Goal: Transaction & Acquisition: Purchase product/service

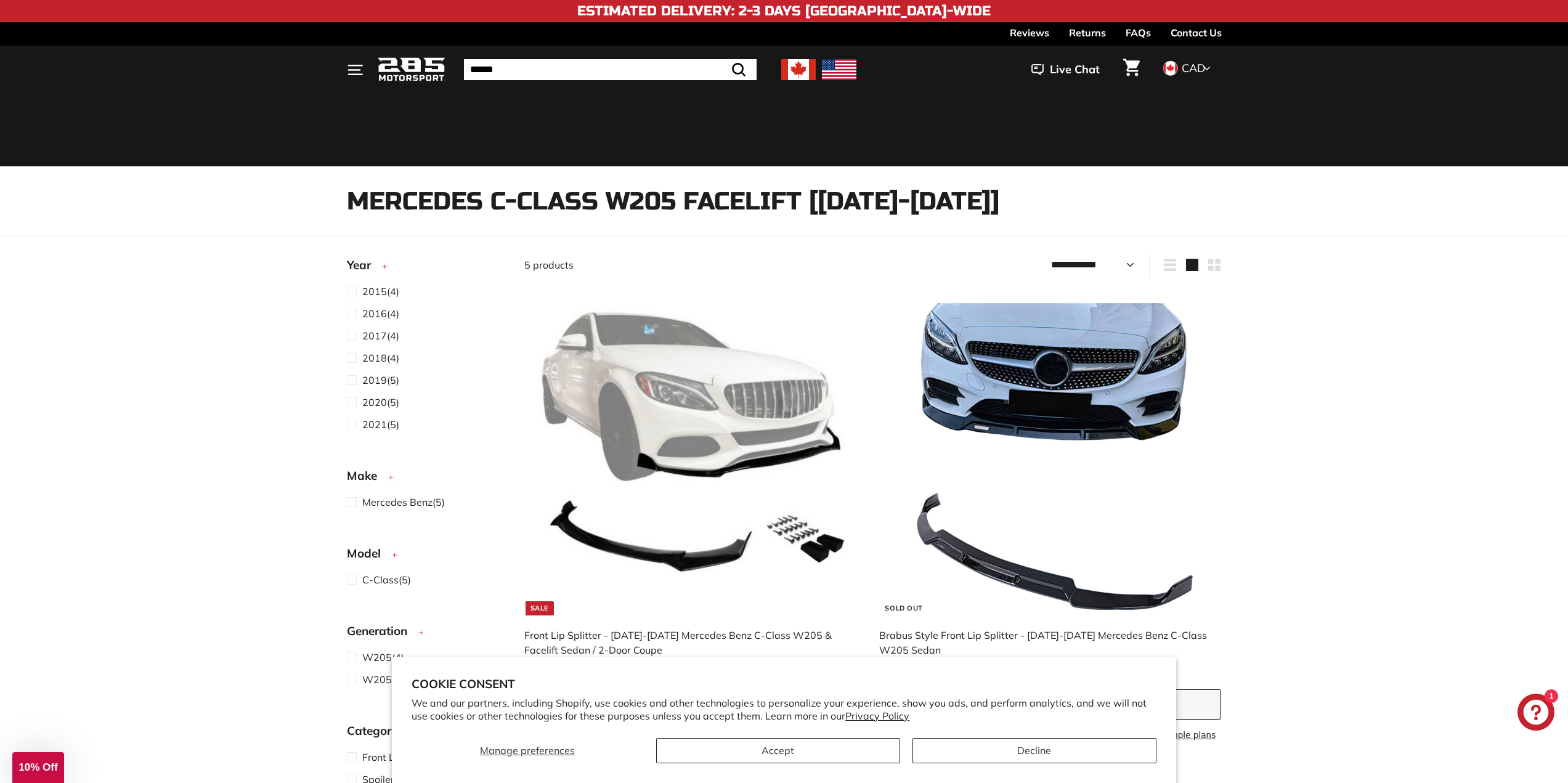
select select "**********"
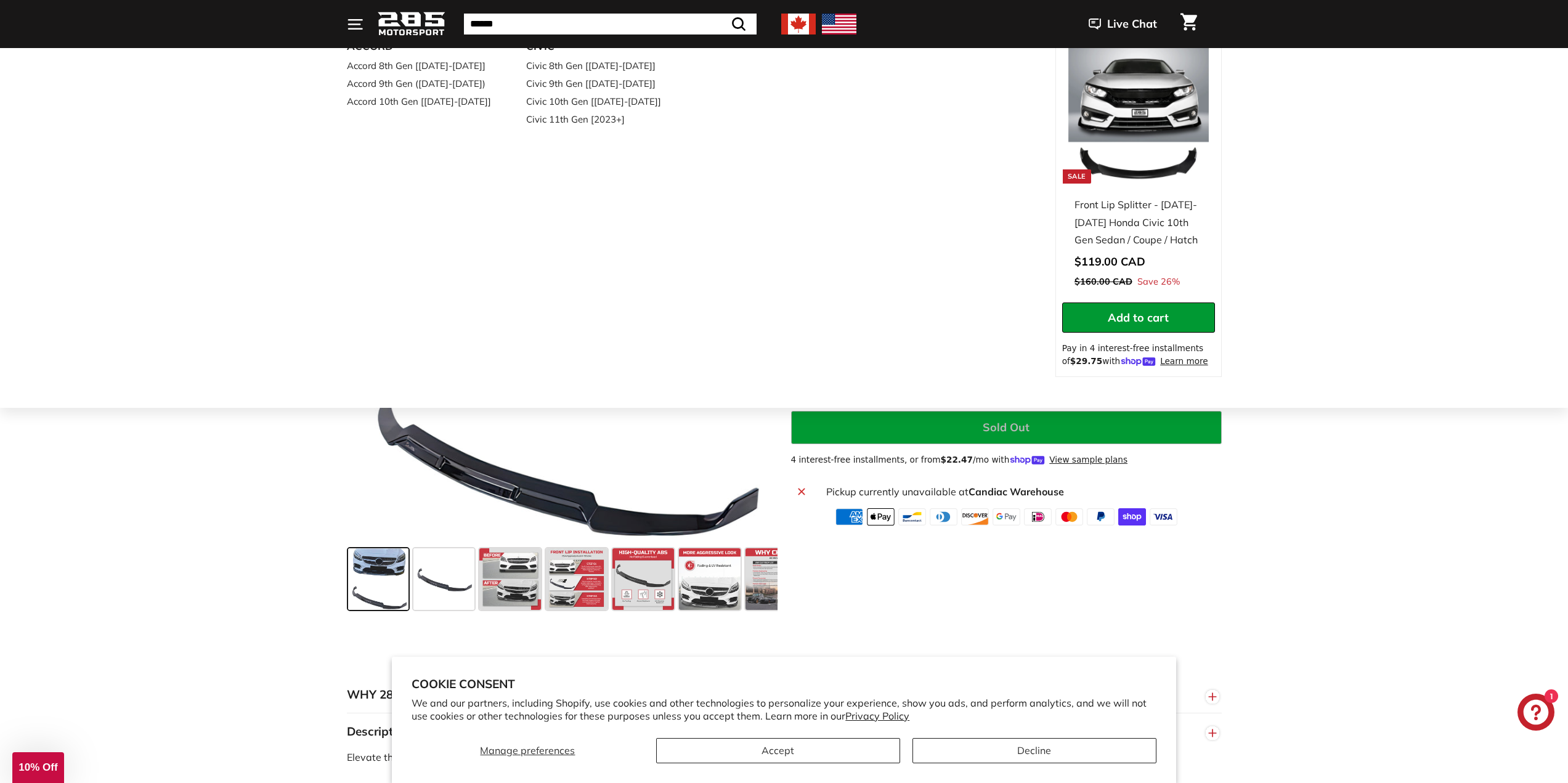
scroll to position [183, 0]
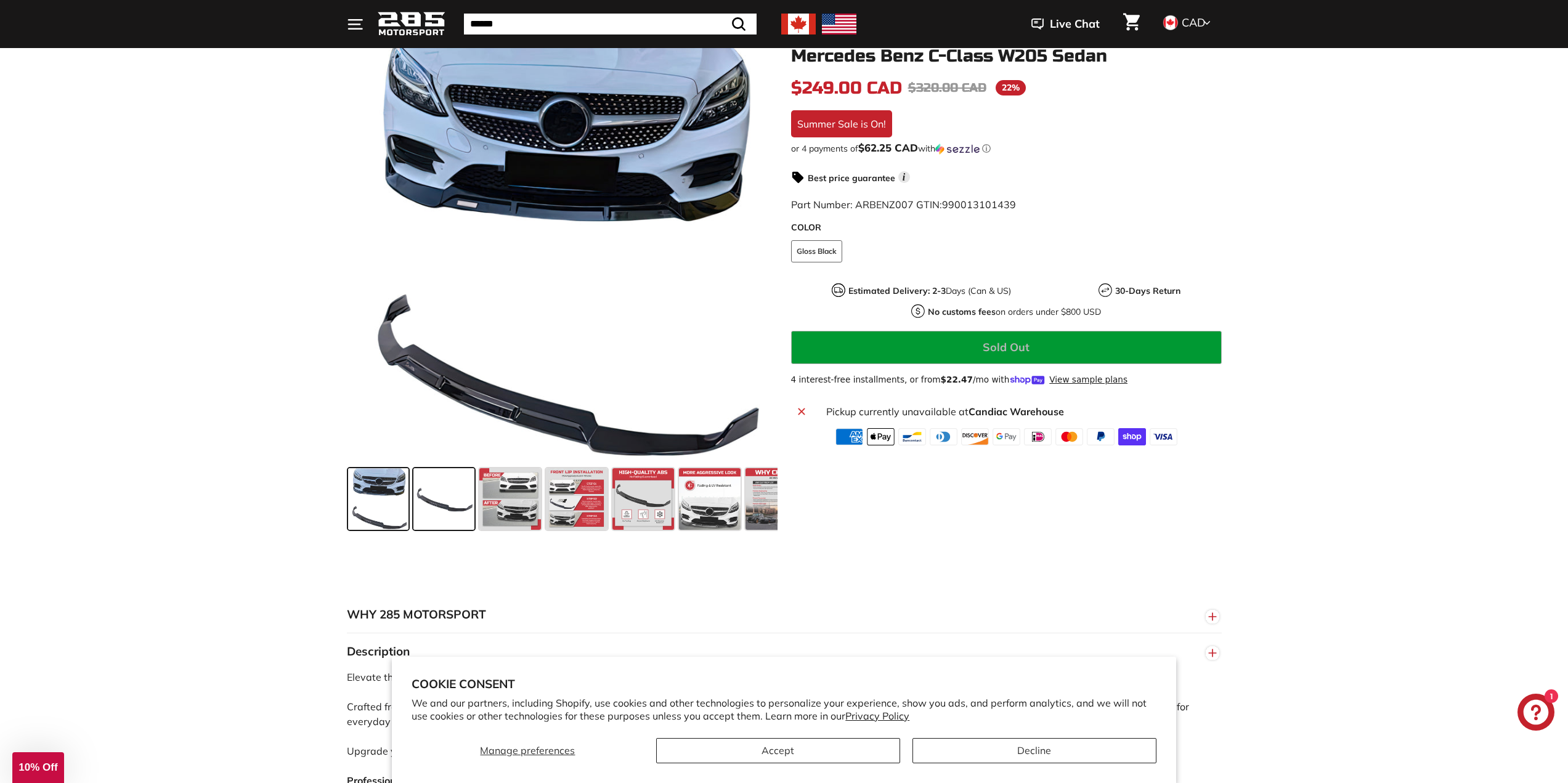
click at [434, 497] on span at bounding box center [444, 499] width 61 height 61
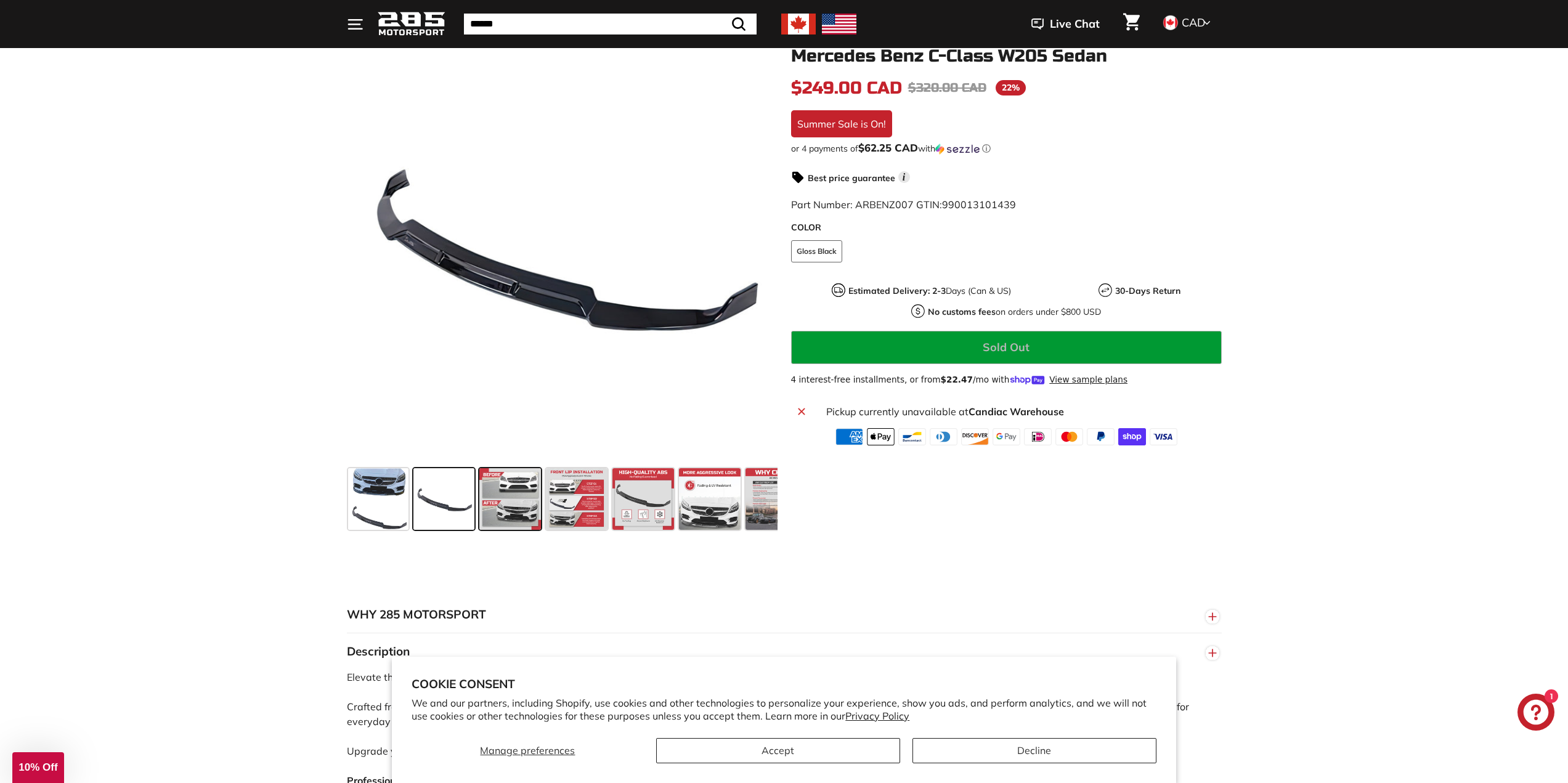
click at [502, 497] on span at bounding box center [510, 499] width 61 height 61
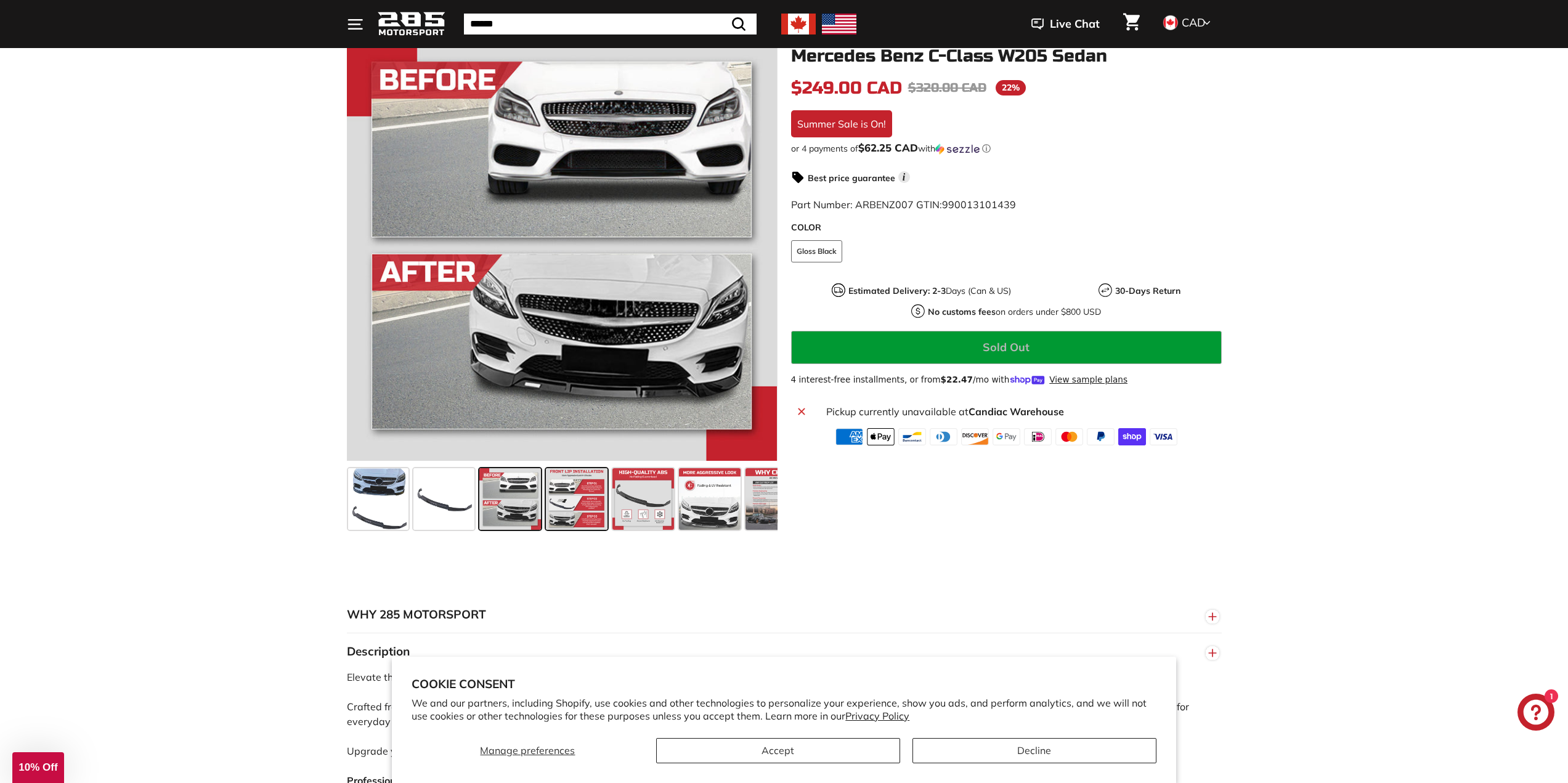
click at [581, 488] on span at bounding box center [576, 499] width 61 height 61
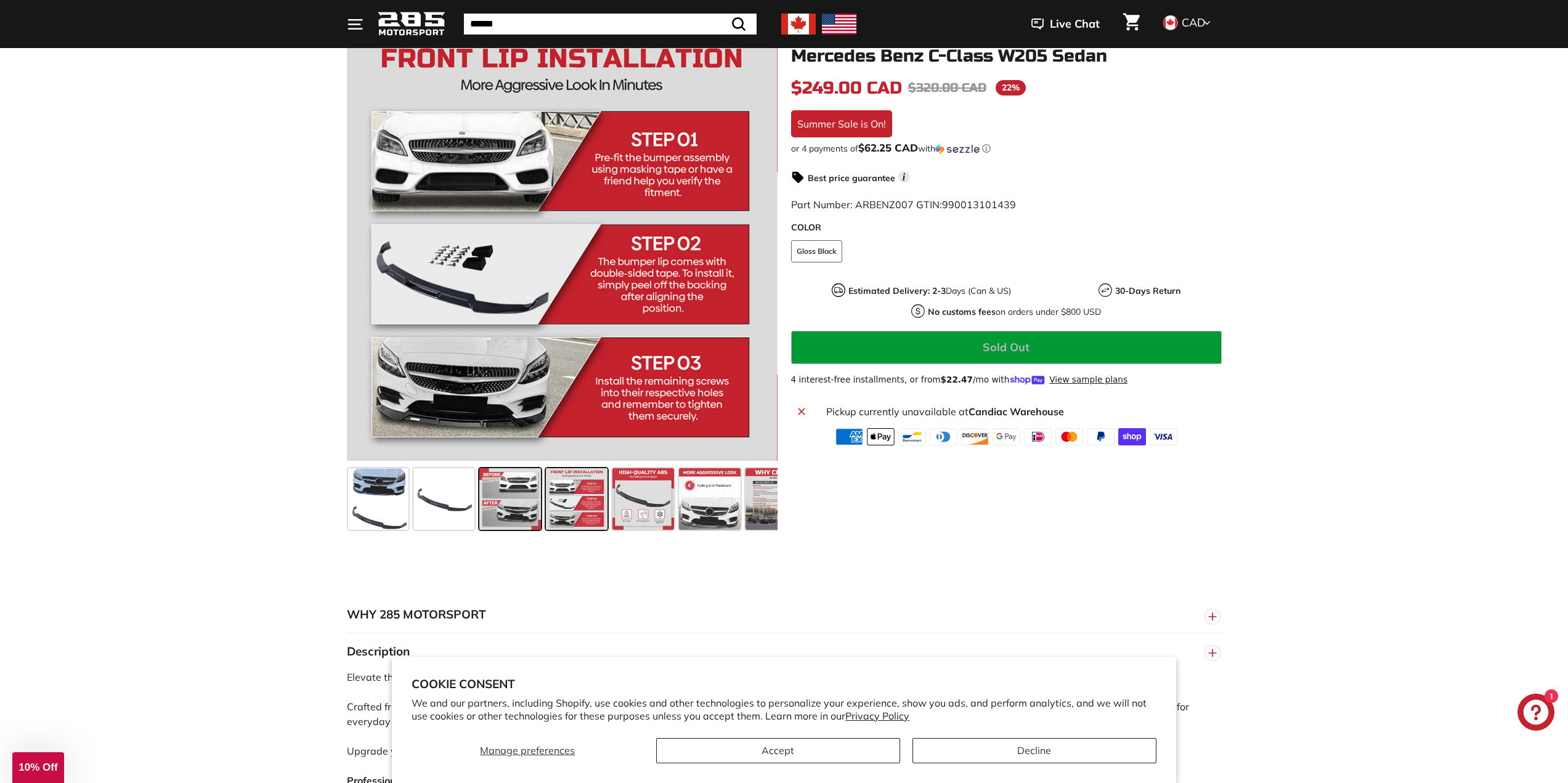
click at [514, 504] on span at bounding box center [510, 499] width 61 height 61
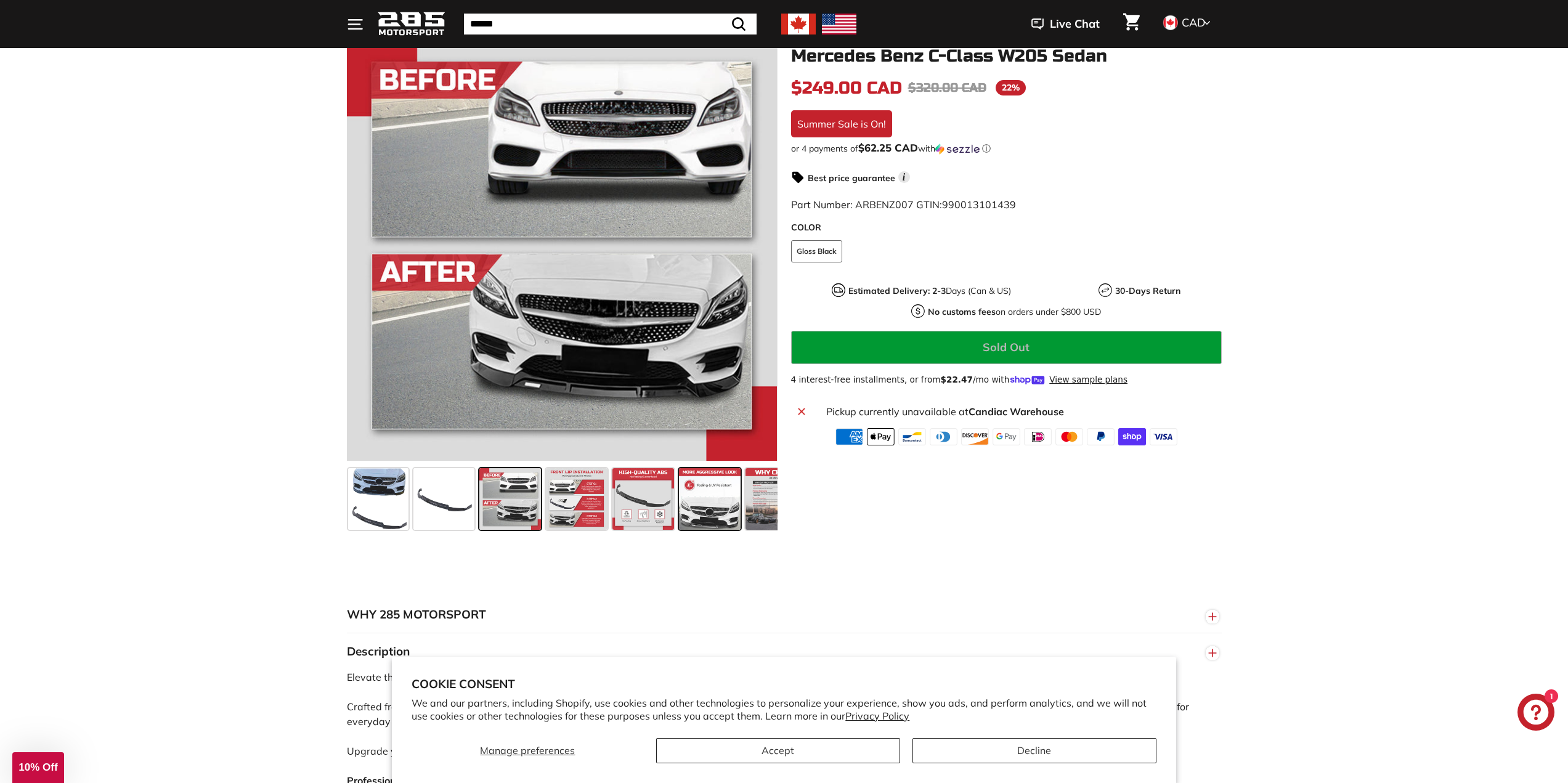
click at [711, 529] on span at bounding box center [710, 499] width 61 height 61
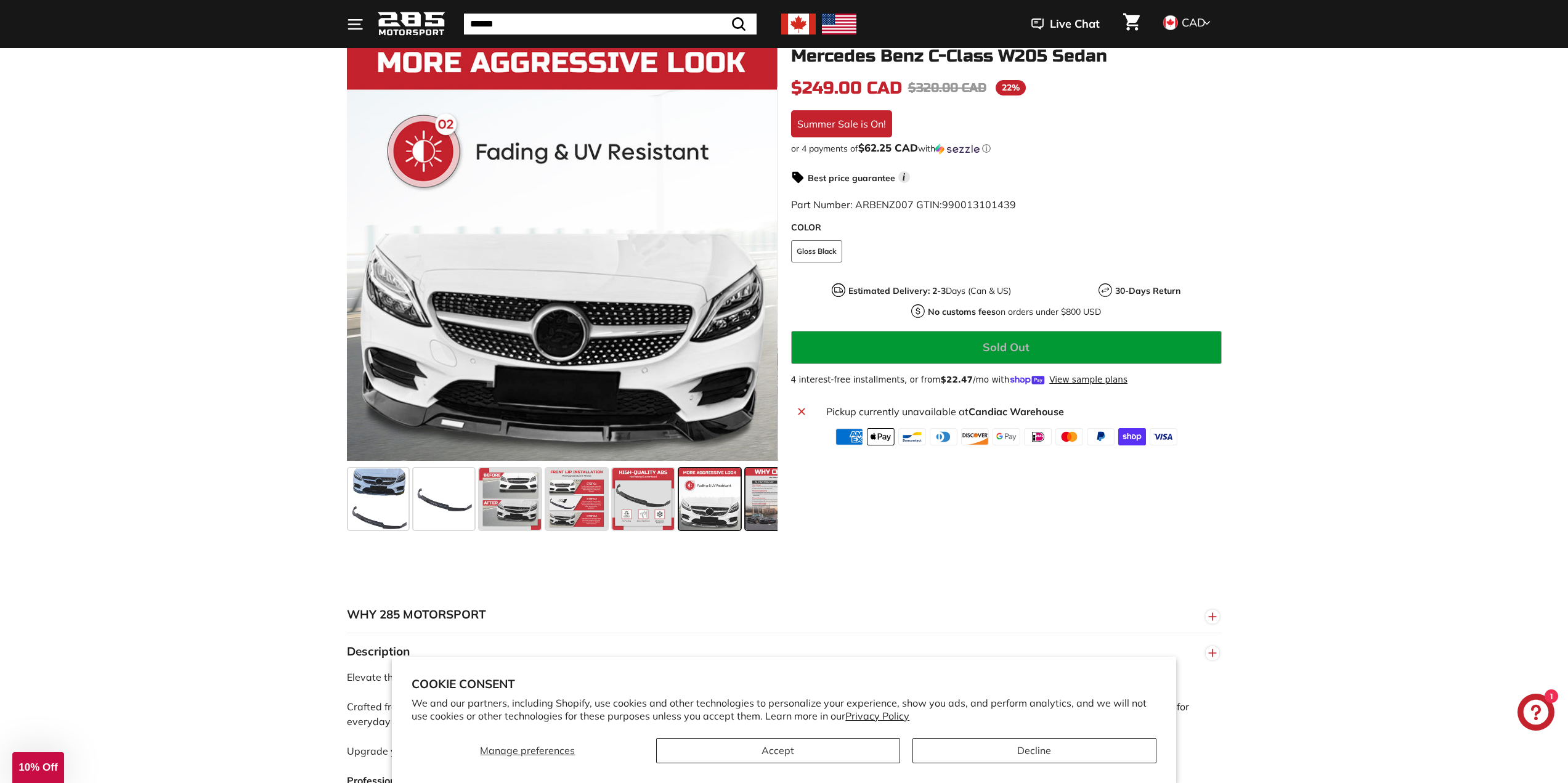
click at [776, 511] on span at bounding box center [776, 499] width 61 height 61
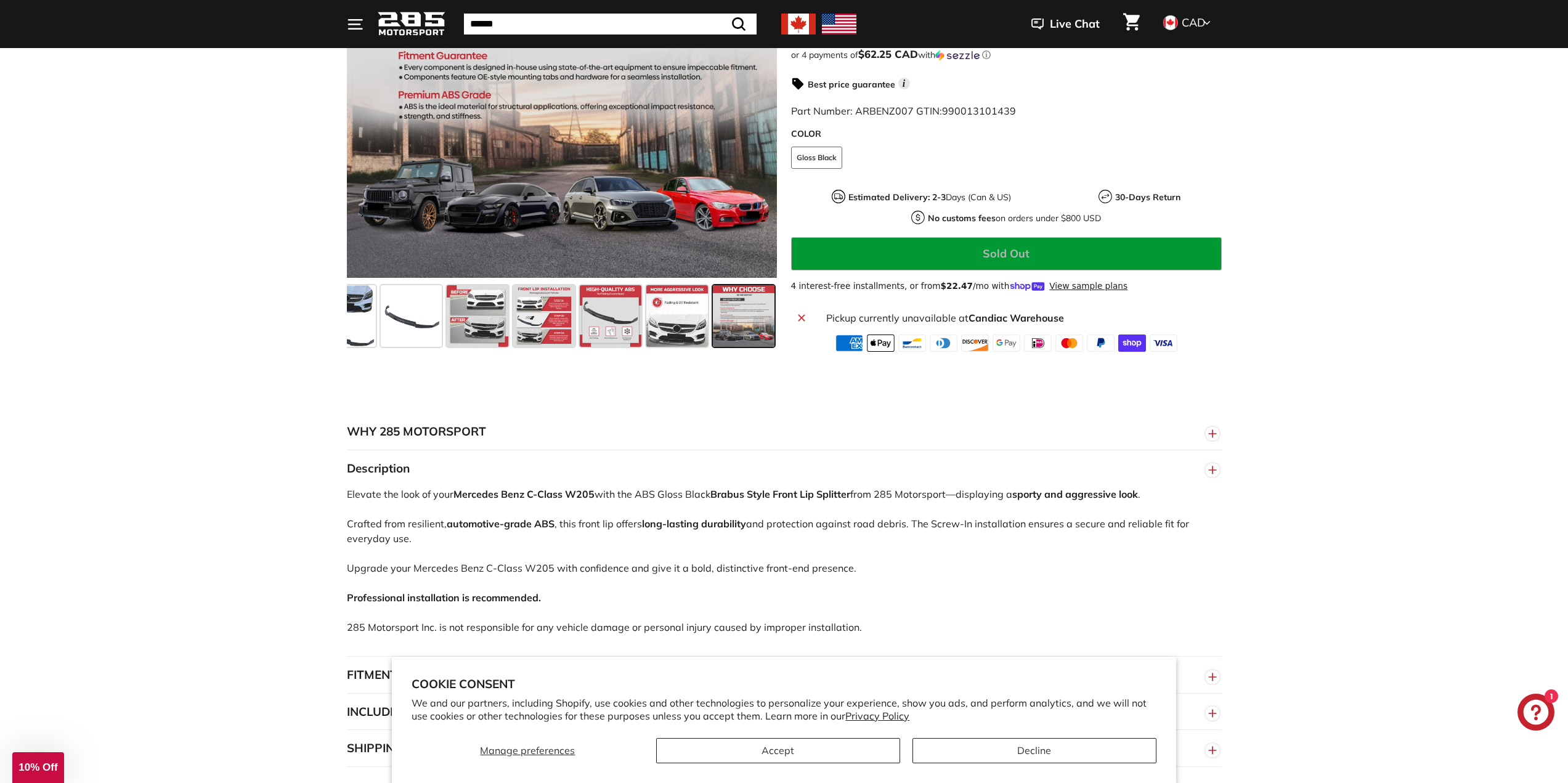
scroll to position [368, 0]
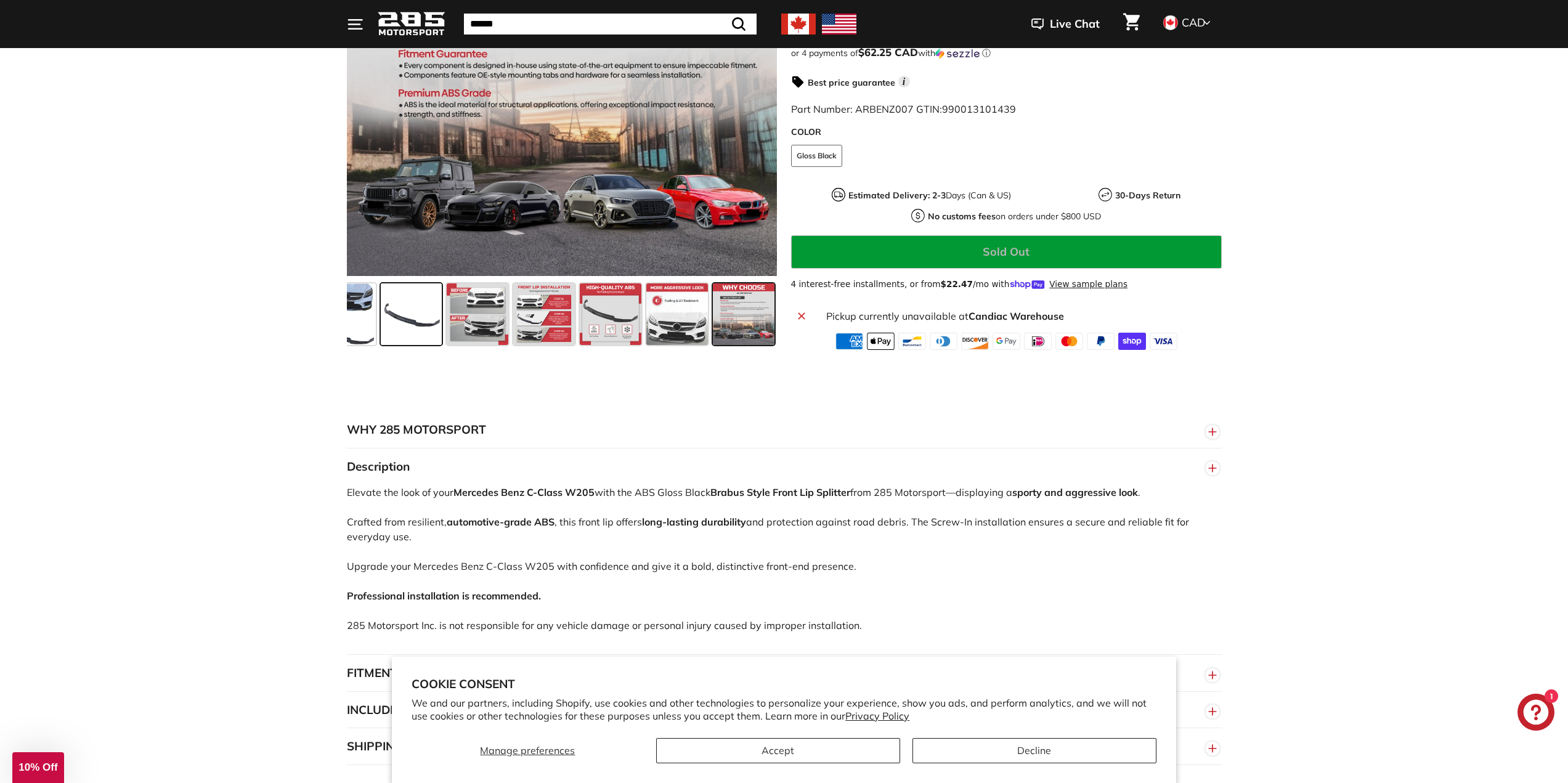
click at [420, 324] on span at bounding box center [411, 314] width 61 height 61
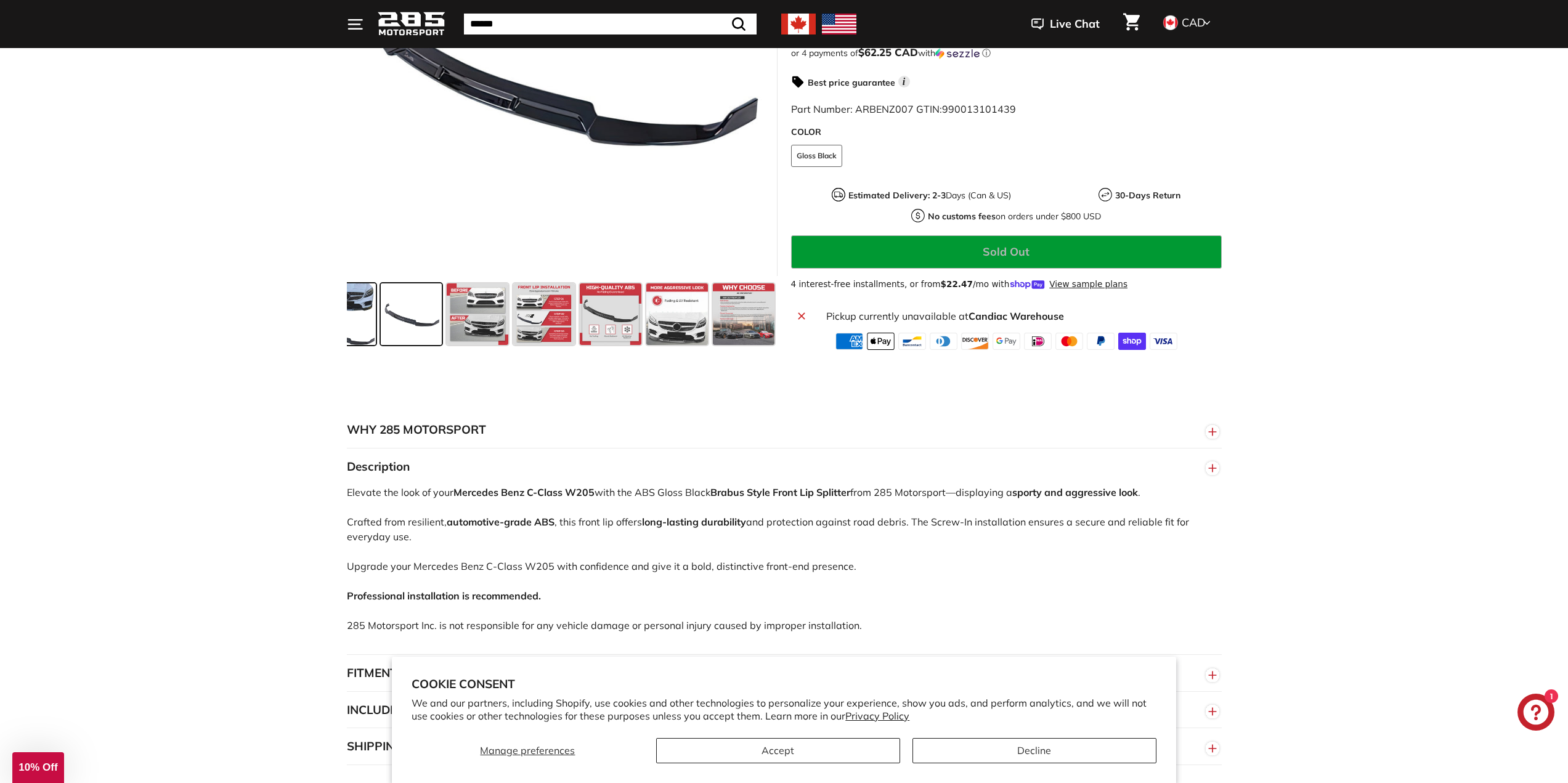
click at [364, 318] on span at bounding box center [346, 314] width 61 height 61
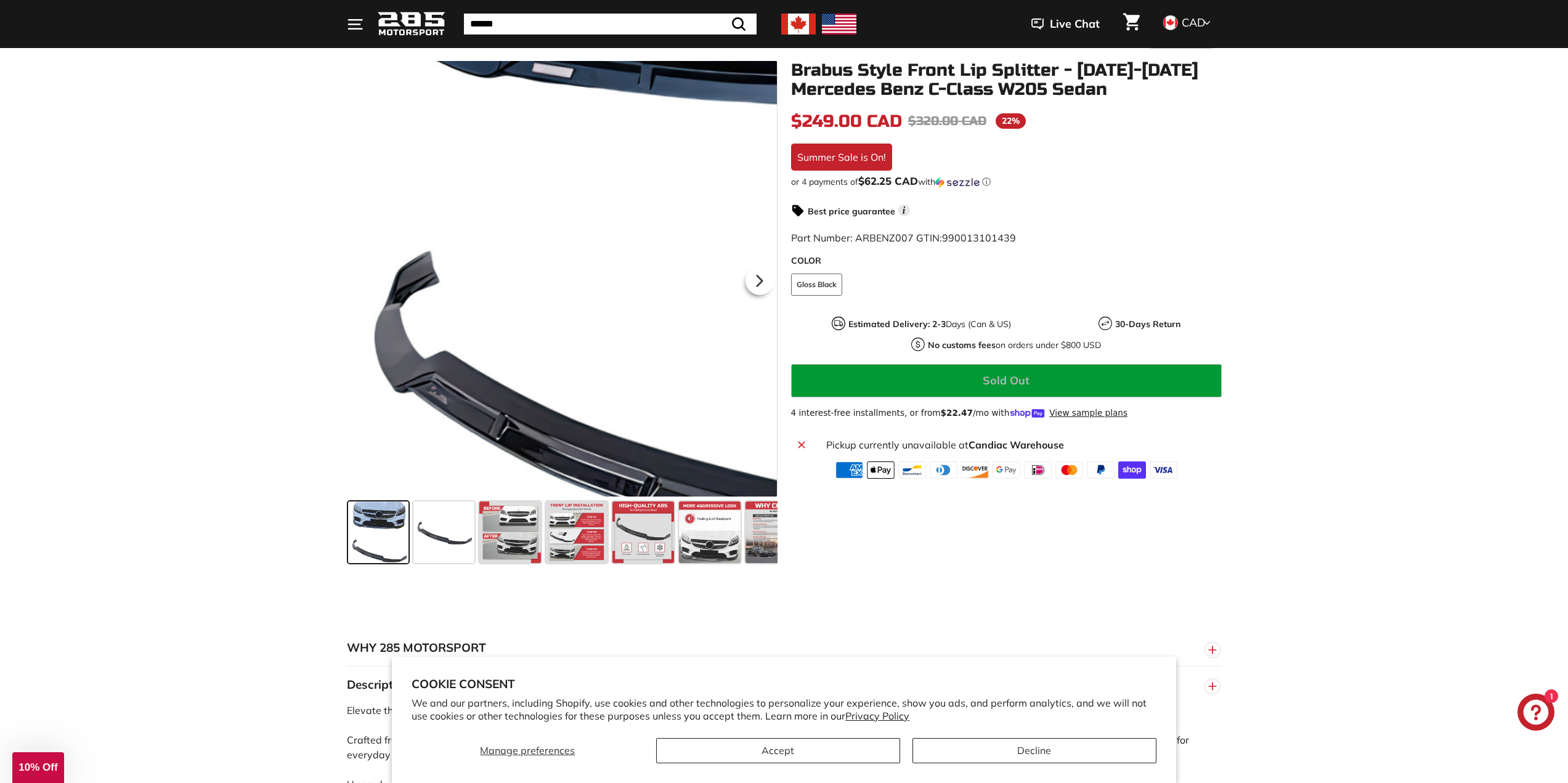
scroll to position [122, 0]
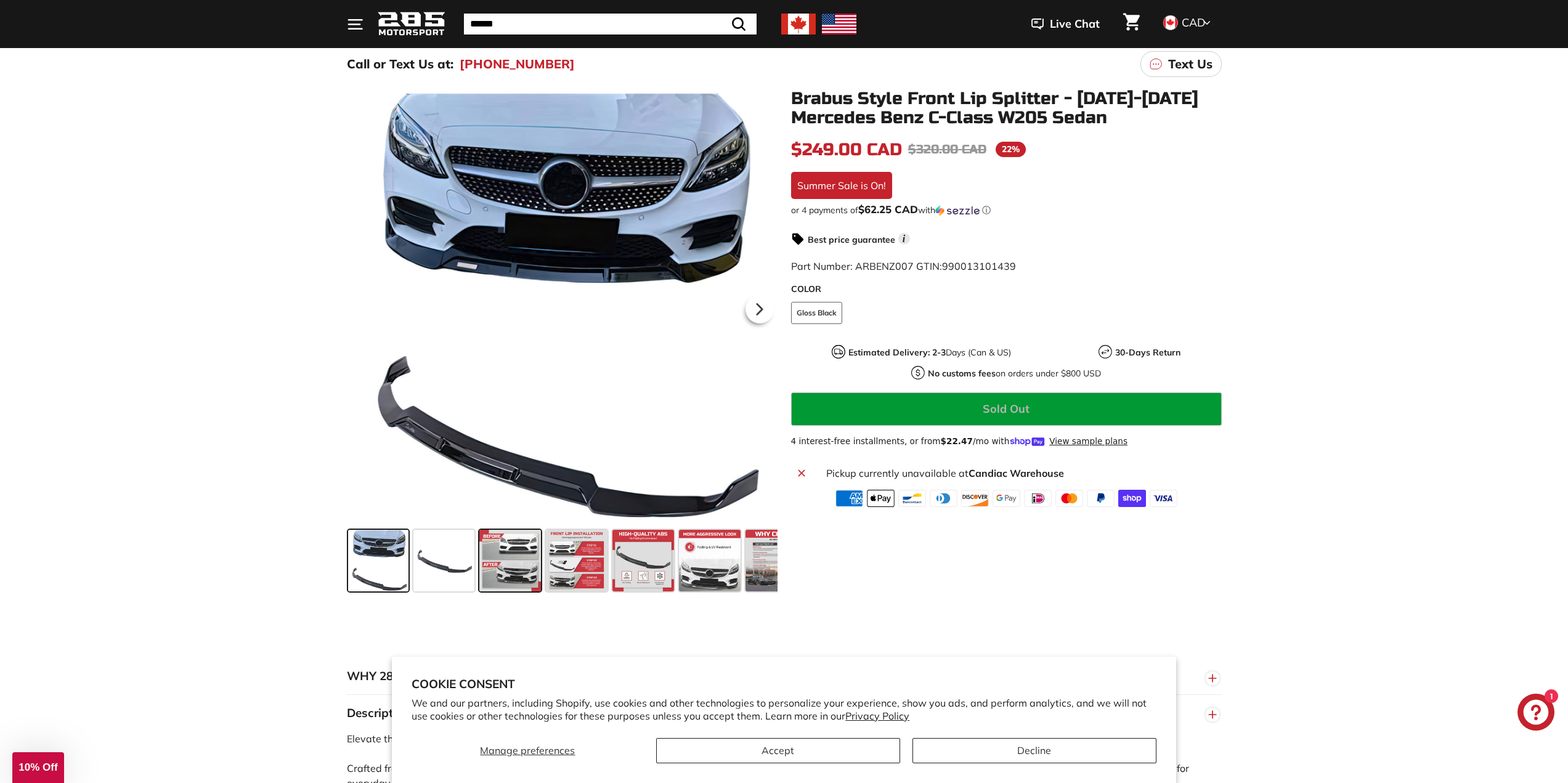
click at [497, 579] on span at bounding box center [510, 561] width 61 height 61
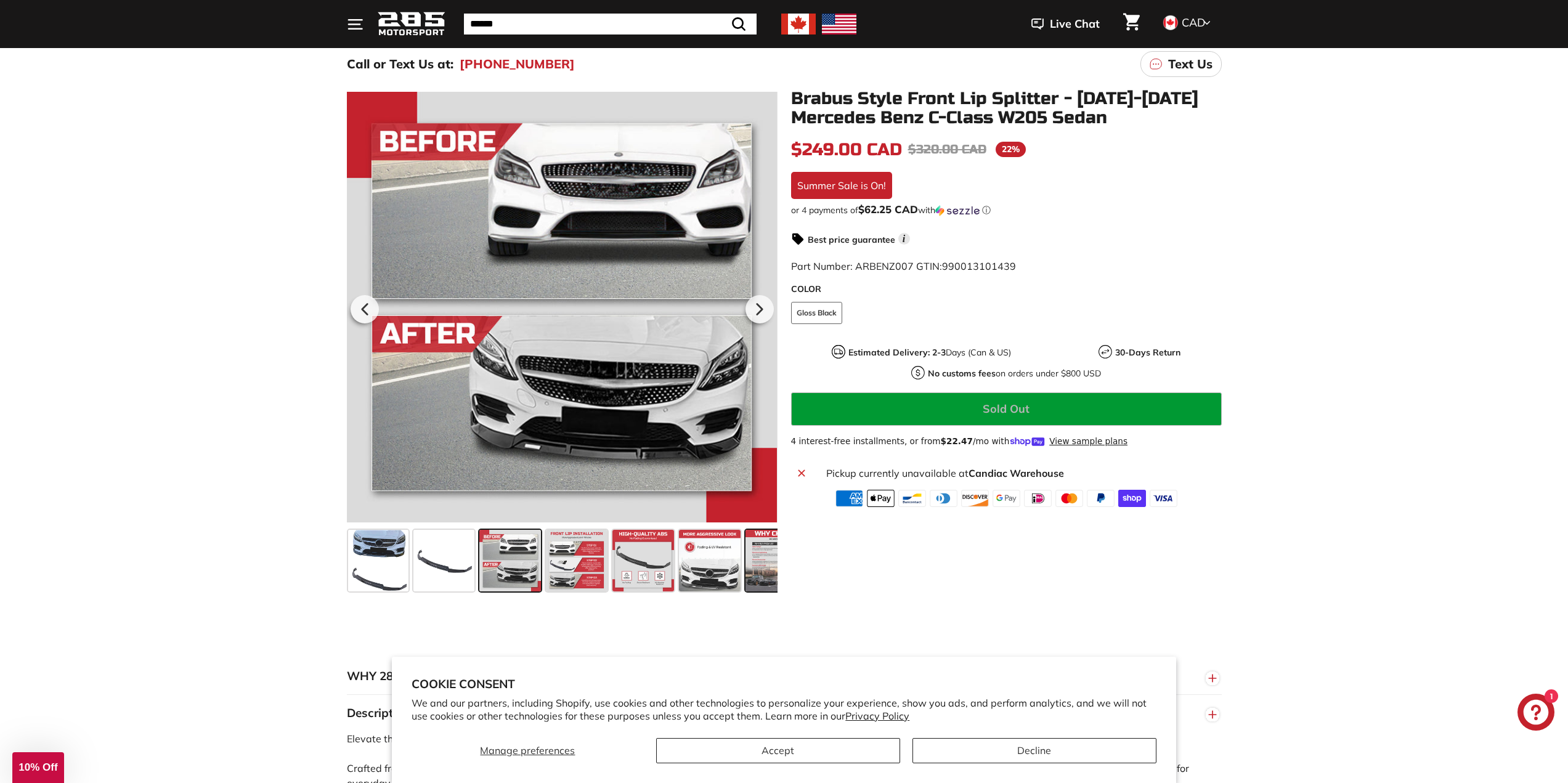
click at [754, 557] on span at bounding box center [776, 561] width 61 height 61
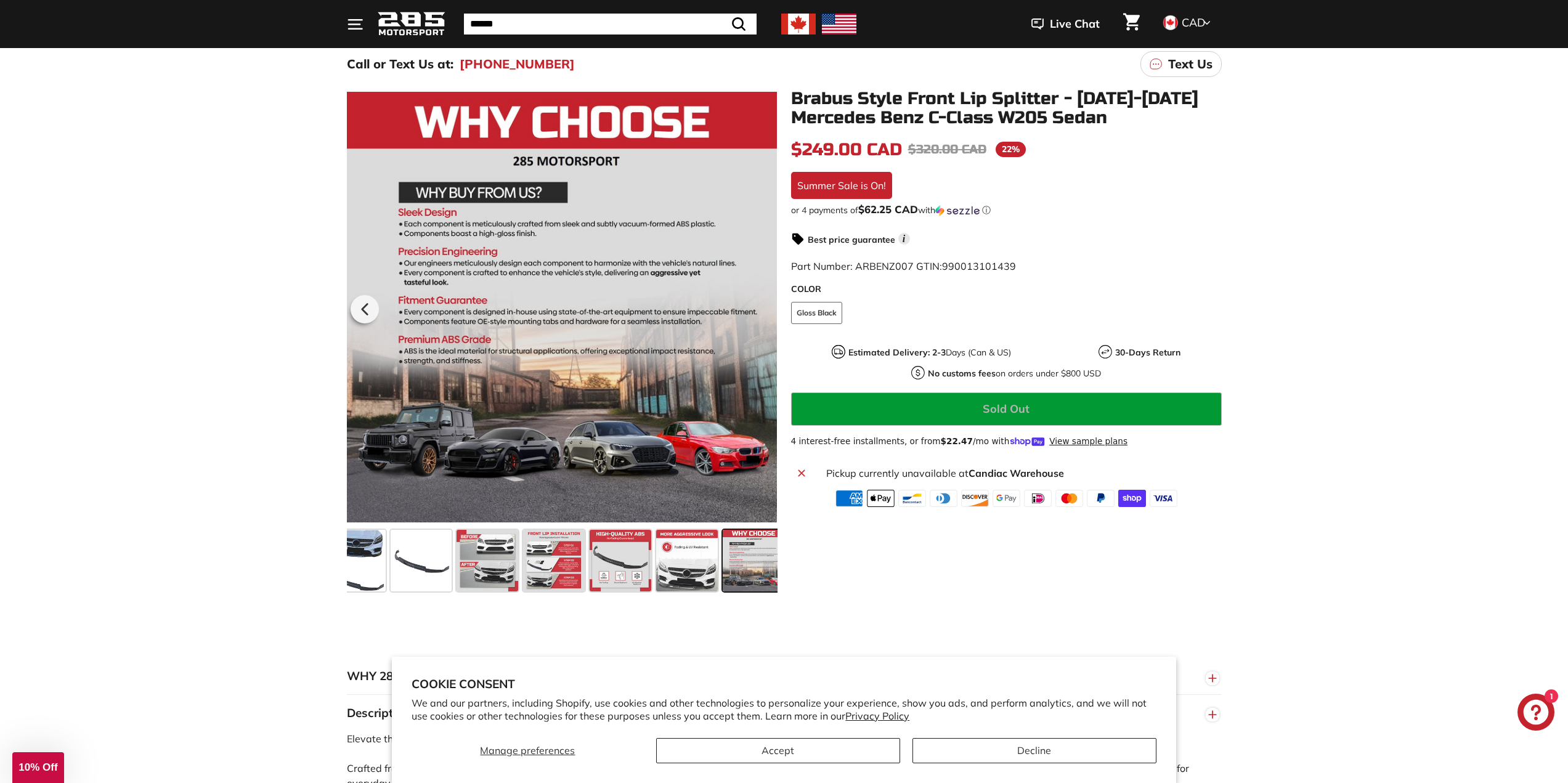
scroll to position [0, 33]
click at [616, 556] on span at bounding box center [610, 561] width 61 height 61
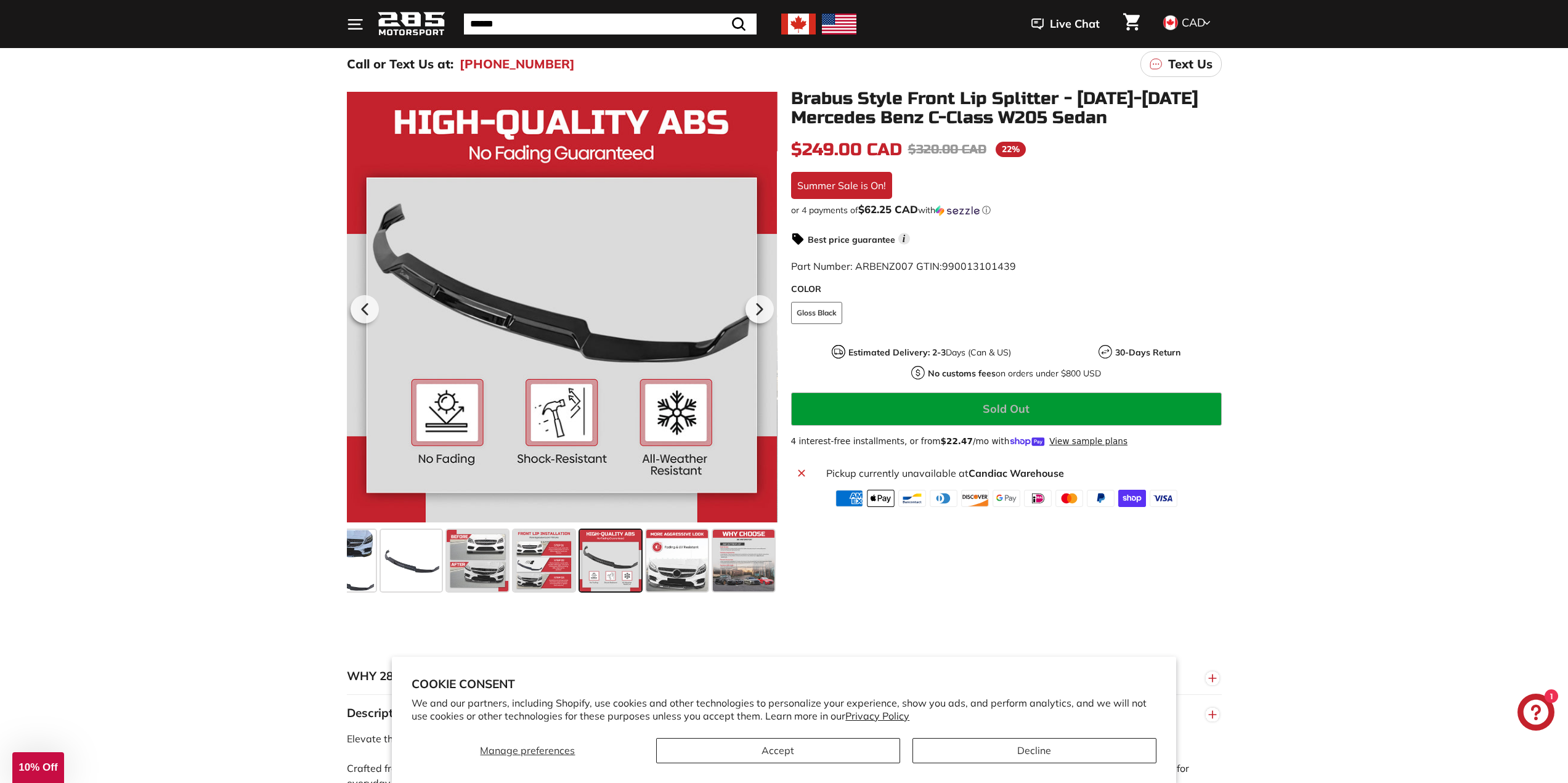
click at [924, 386] on div "In stock $249.00 CAD $249.00 CAD Regular price $320.00 CAD $320.00 CAD Sale pri…" at bounding box center [1006, 321] width 431 height 371
